Goal: Navigation & Orientation: Find specific page/section

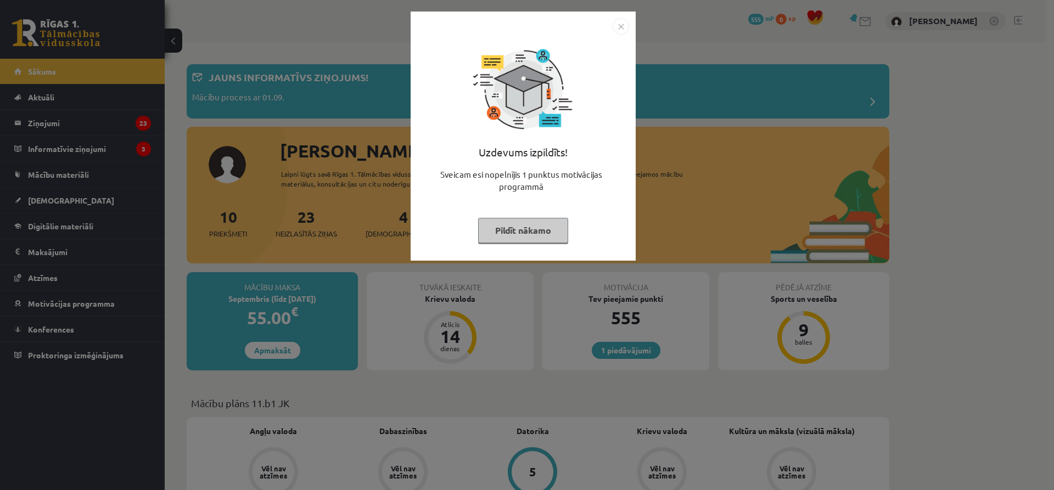
click at [616, 29] on img "Close" at bounding box center [621, 26] width 16 height 16
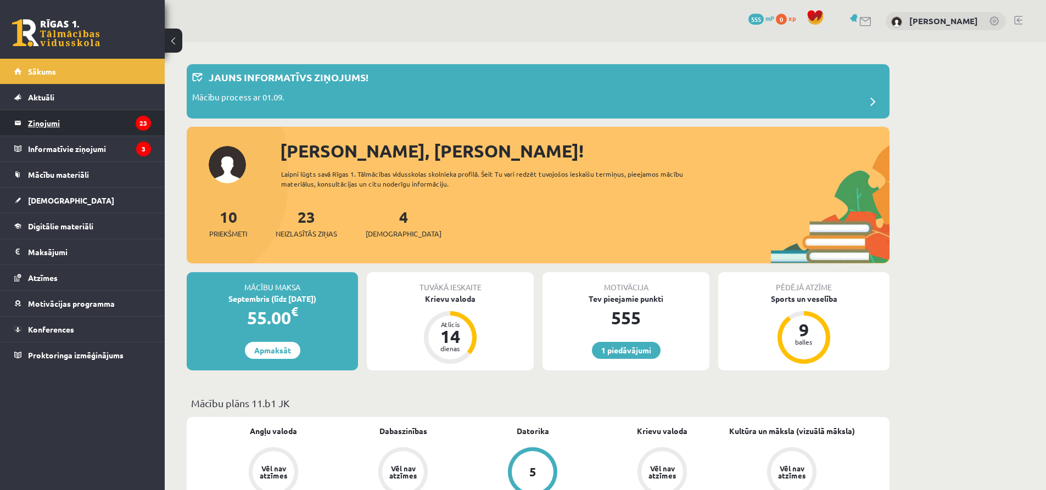
click at [124, 120] on legend "Ziņojumi 23" at bounding box center [89, 122] width 123 height 25
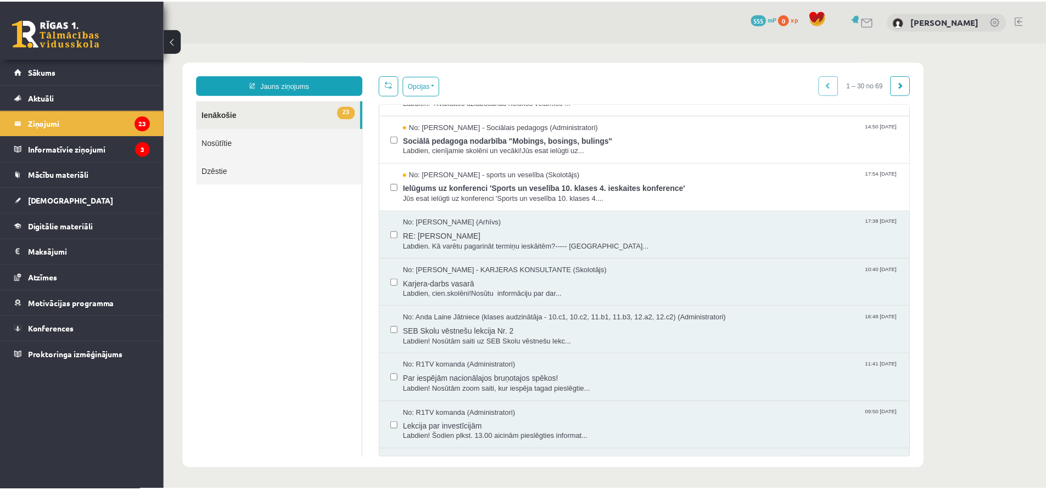
scroll to position [1081, 0]
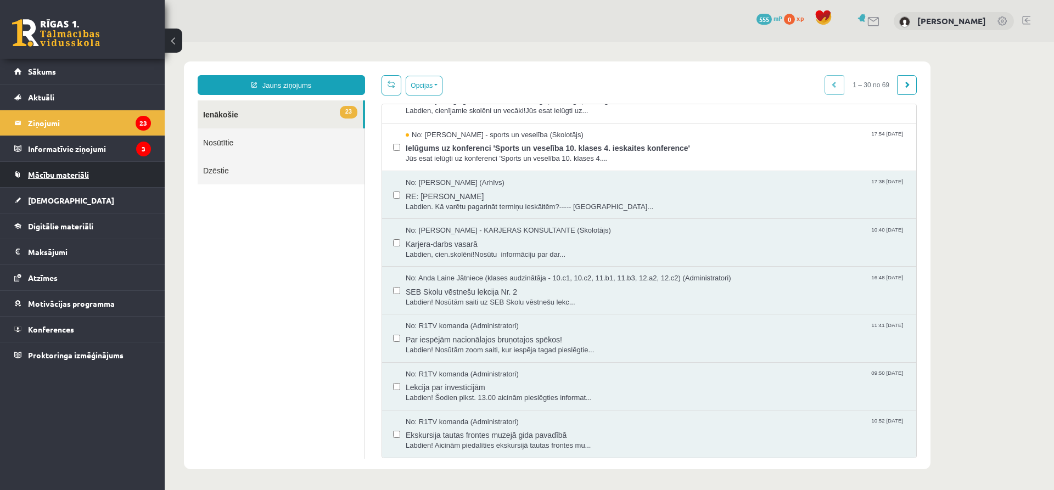
click at [69, 183] on link "Mācību materiāli" at bounding box center [82, 174] width 137 height 25
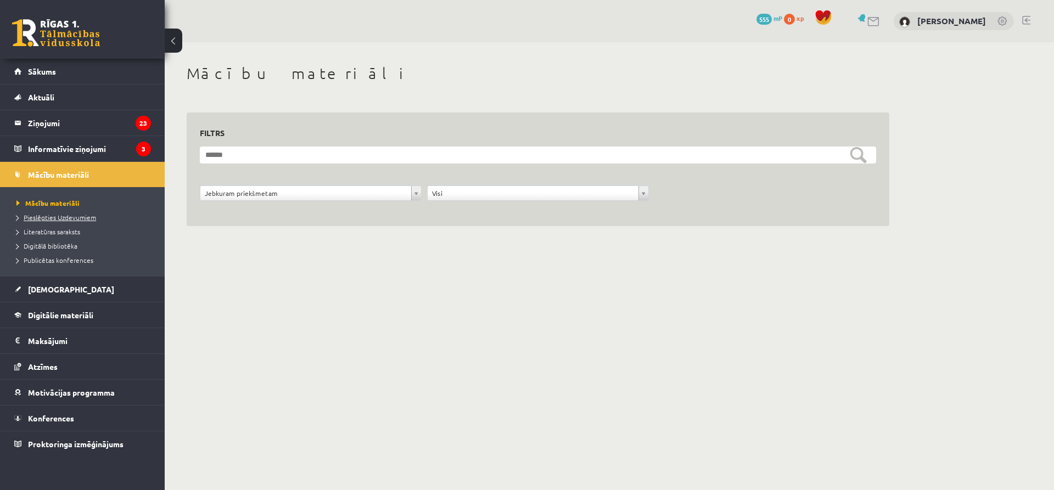
click at [67, 216] on span "Pieslēgties Uzdevumiem" at bounding box center [56, 217] width 80 height 9
click at [74, 175] on span "Mācību materiāli" at bounding box center [58, 175] width 61 height 10
click at [790, 167] on form "**********" at bounding box center [538, 180] width 677 height 66
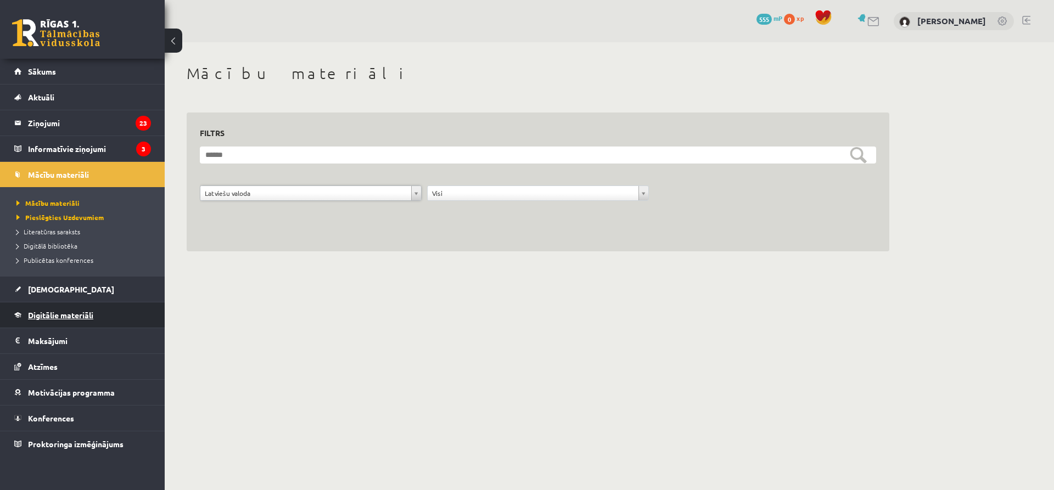
click at [51, 311] on span "Digitālie materiāli" at bounding box center [60, 315] width 65 height 10
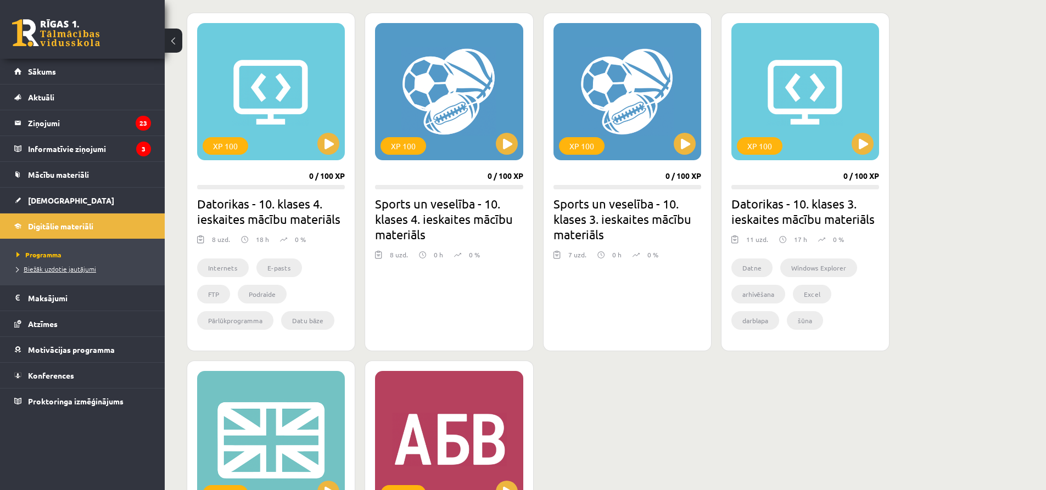
scroll to position [275, 0]
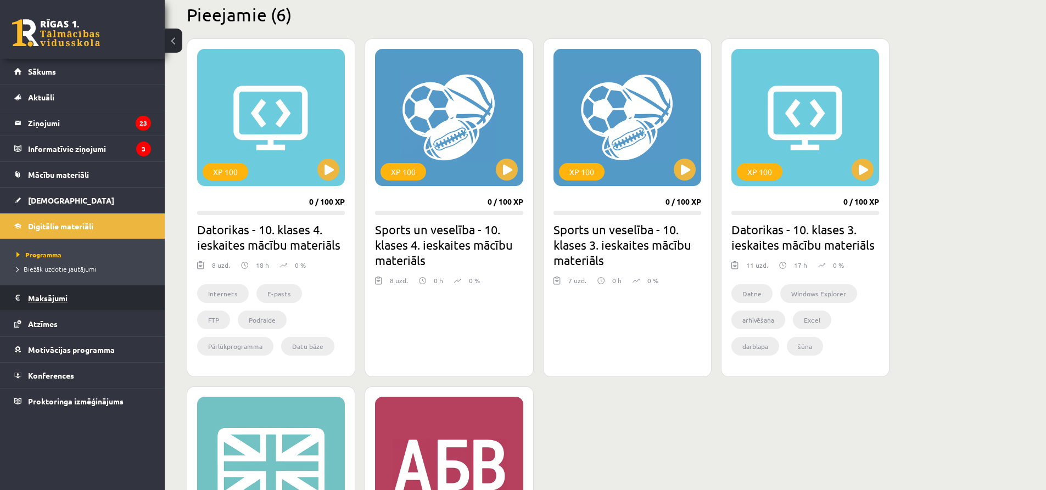
click at [57, 304] on legend "Maksājumi 0" at bounding box center [89, 298] width 123 height 25
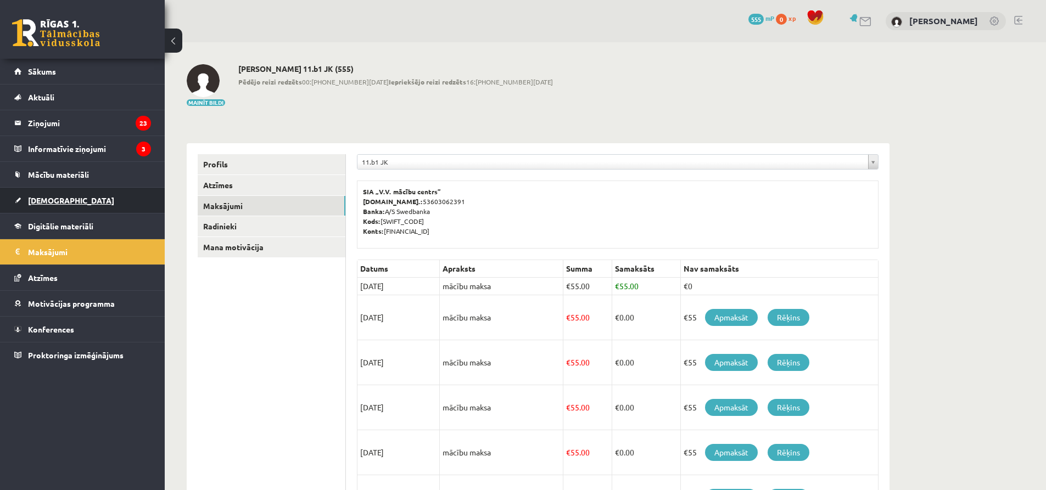
click at [55, 201] on span "[DEMOGRAPHIC_DATA]" at bounding box center [71, 200] width 86 height 10
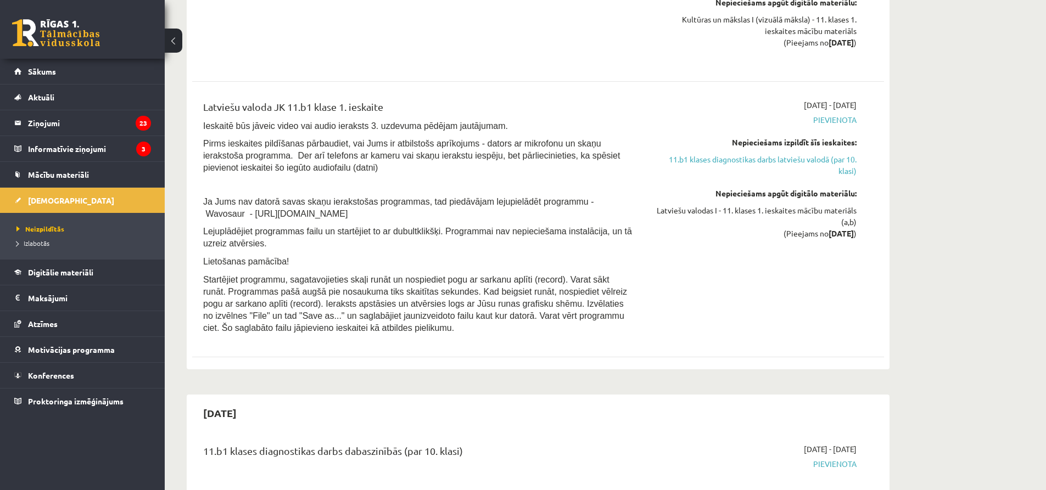
scroll to position [1483, 0]
